Goal: Obtain resource: Download file/media

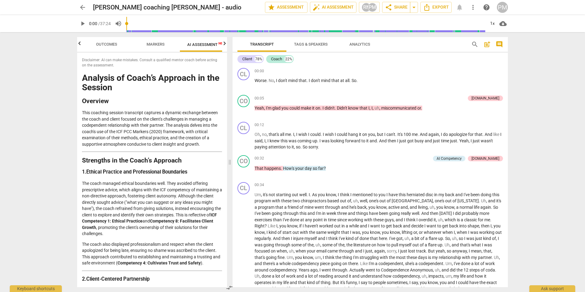
scroll to position [0, 10]
click at [243, 85] on span "play_arrow" at bounding box center [243, 83] width 7 height 7
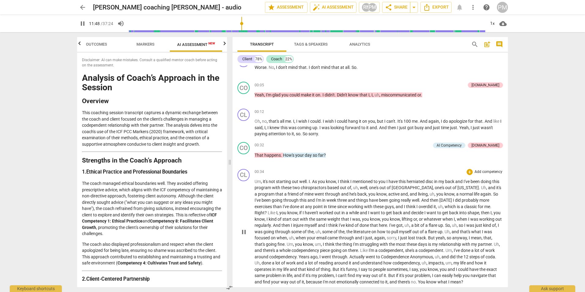
scroll to position [0, 0]
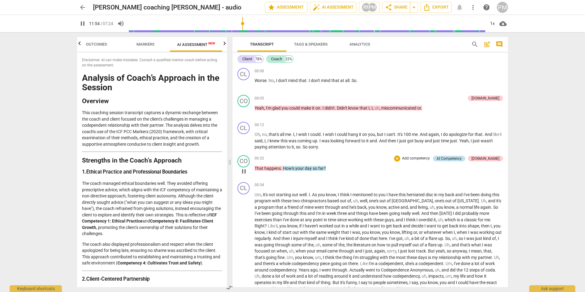
click at [458, 158] on div "AI Competency" at bounding box center [448, 159] width 25 height 6
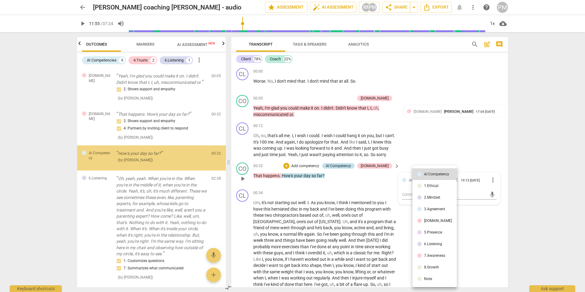
type input "715"
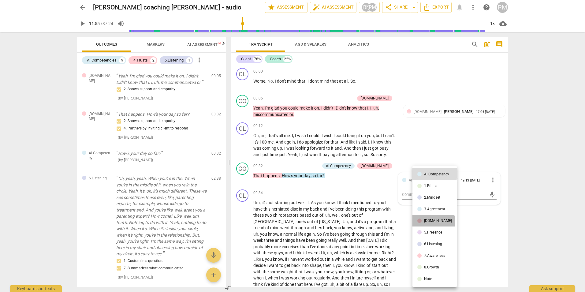
click at [428, 222] on div "[DOMAIN_NAME]" at bounding box center [438, 221] width 28 height 4
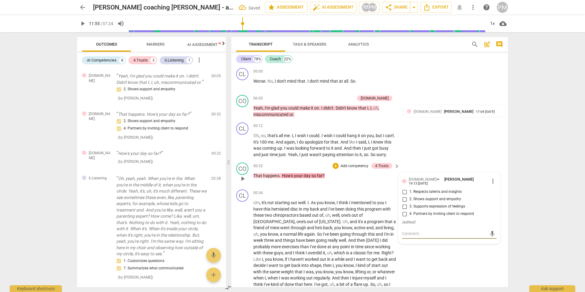
click at [418, 216] on span "4. Partners by inviting client to respond" at bounding box center [441, 214] width 65 height 6
click at [409, 217] on input "4. Partners by inviting client to respond" at bounding box center [404, 213] width 10 height 7
checkbox input "true"
click at [423, 202] on span "2. Shows support and empathy" at bounding box center [435, 199] width 52 height 6
click at [409, 203] on input "2. Shows support and empathy" at bounding box center [404, 198] width 10 height 7
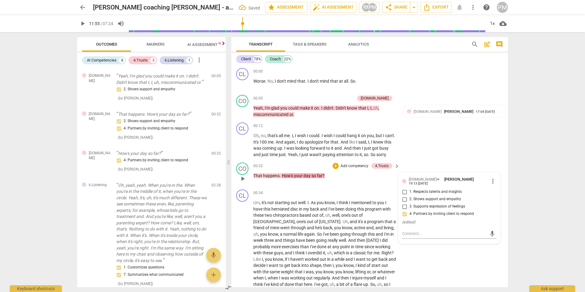
checkbox input "true"
click at [356, 132] on p "Oh , no , that's all me . I , I wish I could . I wish I could hang it on you , …" at bounding box center [324, 144] width 143 height 25
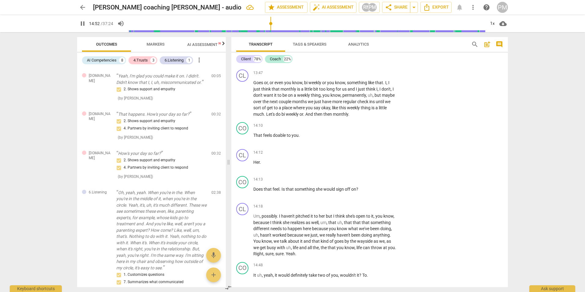
scroll to position [1990, 0]
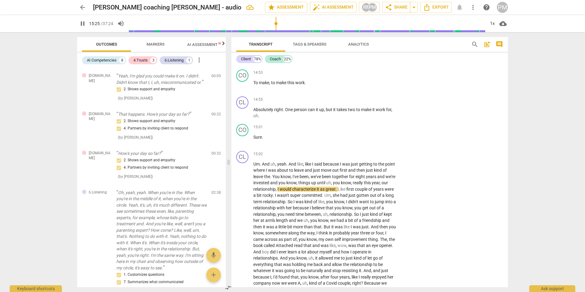
click at [395, 36] on div "Transcript Tags & Speakers Analytics search post_add comment Client 78% Coach 2…" at bounding box center [371, 162] width 284 height 260
click at [448, 9] on span "Export" at bounding box center [436, 7] width 26 height 7
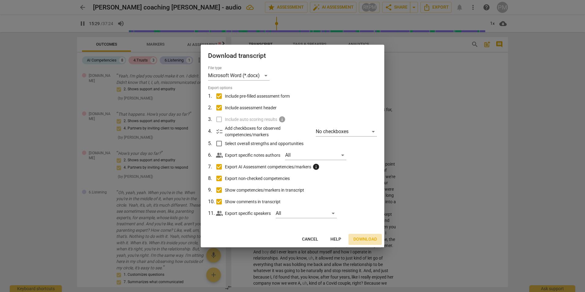
click at [365, 238] on span "Download" at bounding box center [365, 239] width 24 height 6
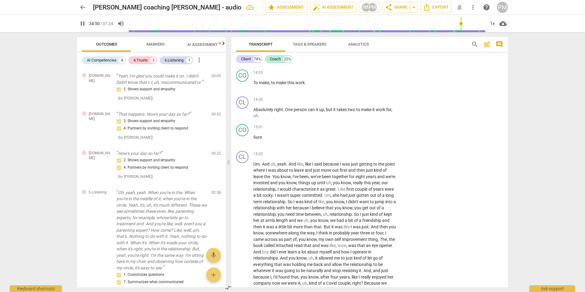
scroll to position [4287, 0]
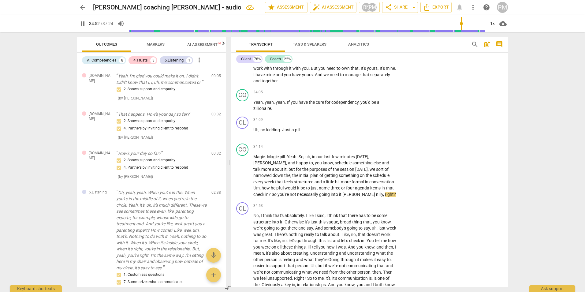
type input "2093"
click at [81, 7] on span "arrow_back" at bounding box center [82, 7] width 7 height 7
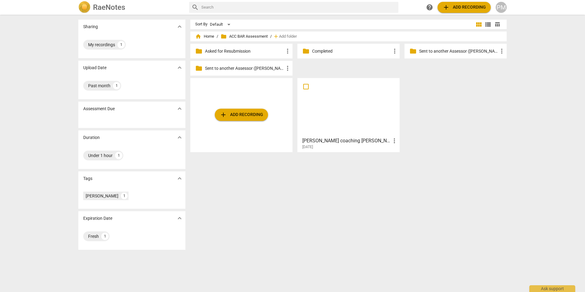
click at [346, 120] on div at bounding box center [348, 107] width 98 height 54
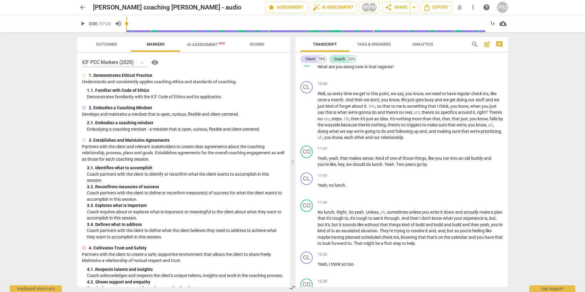
scroll to position [1040, 0]
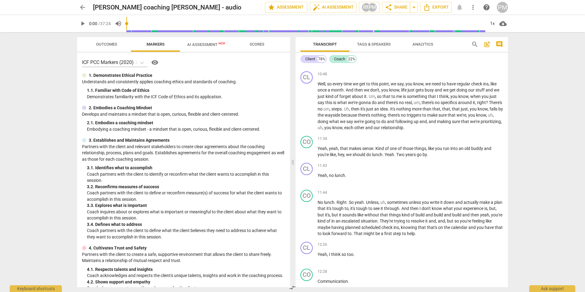
click at [81, 8] on span "arrow_back" at bounding box center [82, 7] width 7 height 7
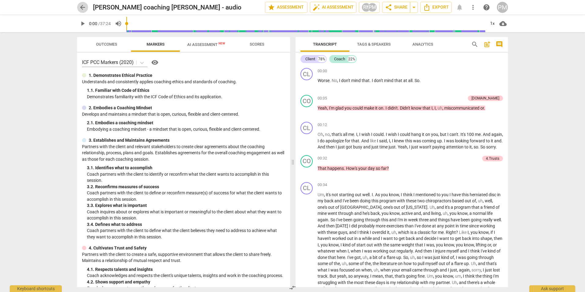
click at [84, 5] on span "arrow_back" at bounding box center [82, 7] width 7 height 7
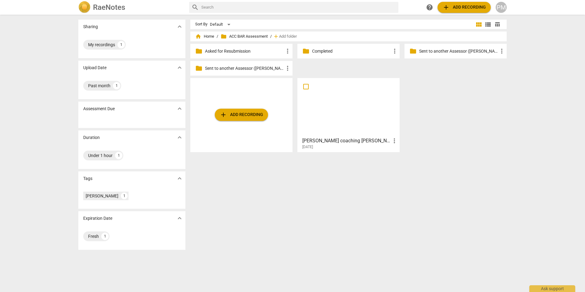
click at [216, 165] on div "Sort By Default view_module view_list table_chart home Home / folder ACC BAR As…" at bounding box center [350, 153] width 321 height 267
